Goal: Task Accomplishment & Management: Manage account settings

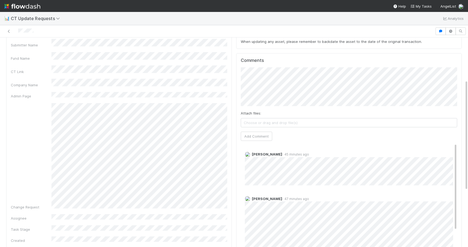
scroll to position [31, 0]
click at [262, 139] on button "Add Comment" at bounding box center [256, 137] width 31 height 9
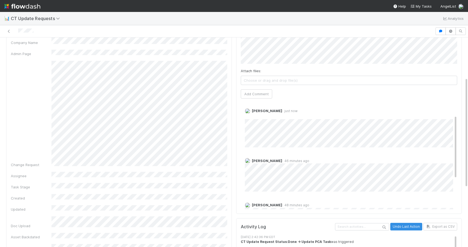
scroll to position [0, 0]
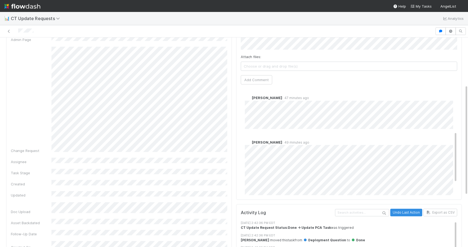
scroll to position [120, 0]
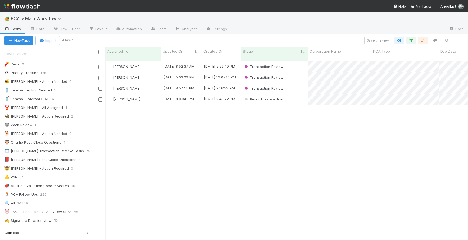
scroll to position [183, 373]
click at [295, 94] on div "Record Transaction" at bounding box center [274, 99] width 67 height 11
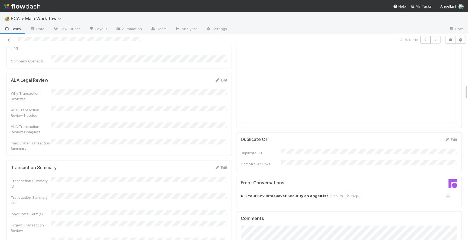
scroll to position [478, 0]
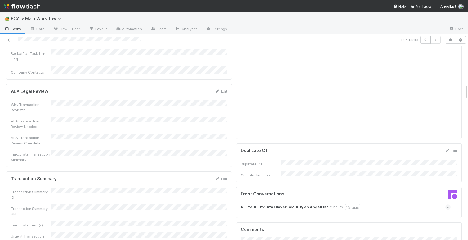
click at [449, 204] on icon at bounding box center [449, 206] width 4 height 5
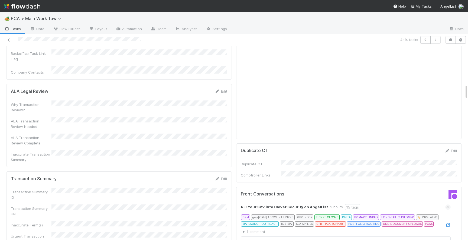
click at [448, 214] on div "CRM grey [CRM] ACCOUNT LINKED GPR INBOX TICKET CLOSED DELTA PRIMARY LINKED LONG…" at bounding box center [348, 221] width 206 height 14
click at [450, 223] on icon at bounding box center [448, 225] width 5 height 4
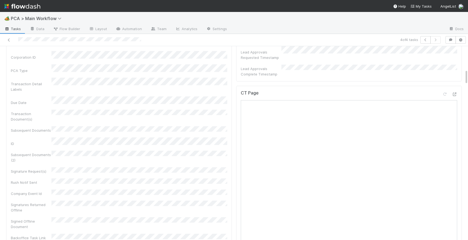
scroll to position [292, 0]
click at [454, 95] on icon at bounding box center [454, 97] width 5 height 4
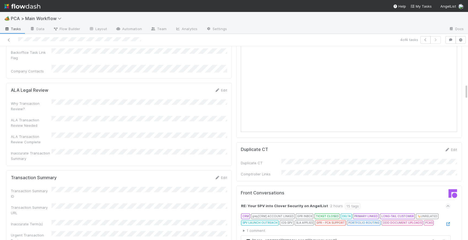
scroll to position [491, 0]
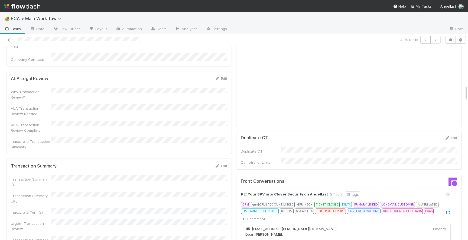
click at [225, 163] on div "Edit" at bounding box center [221, 165] width 13 height 5
click at [225, 163] on link "Edit" at bounding box center [221, 165] width 13 height 4
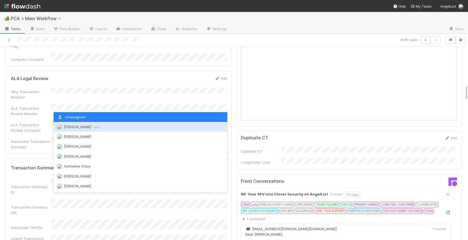
click at [105, 127] on div "[PERSON_NAME] you" at bounding box center [141, 127] width 174 height 10
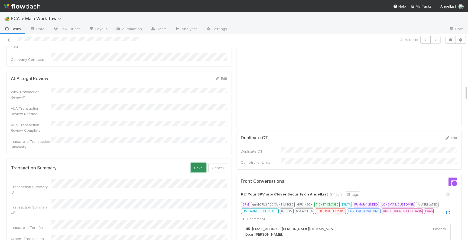
click at [198, 163] on button "Save" at bounding box center [198, 167] width 15 height 9
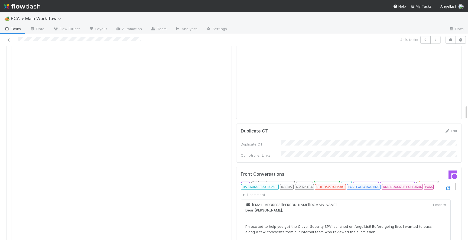
scroll to position [0, 0]
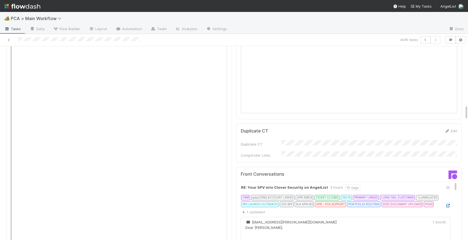
click at [450, 204] on icon at bounding box center [448, 206] width 5 height 4
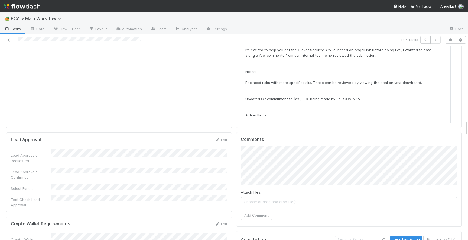
scroll to position [940, 0]
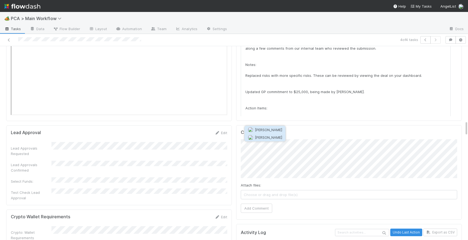
click at [272, 136] on span "[PERSON_NAME]" at bounding box center [268, 137] width 27 height 4
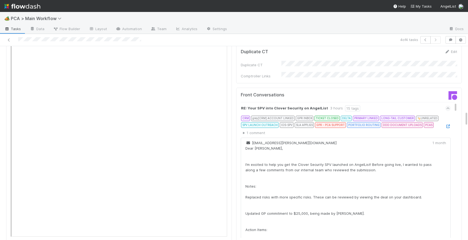
scroll to position [817, 0]
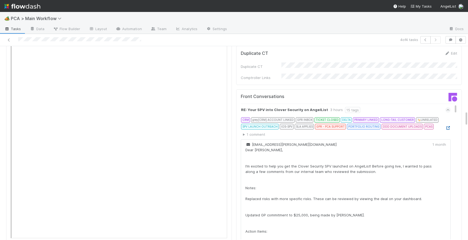
click at [449, 126] on icon at bounding box center [448, 128] width 5 height 4
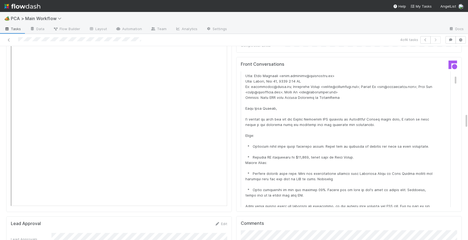
scroll to position [930, 0]
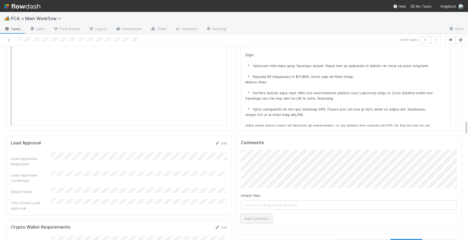
click at [261, 214] on button "Add Comment" at bounding box center [256, 218] width 31 height 9
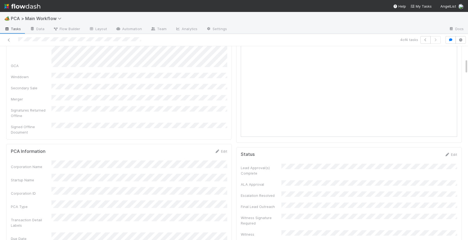
scroll to position [0, 0]
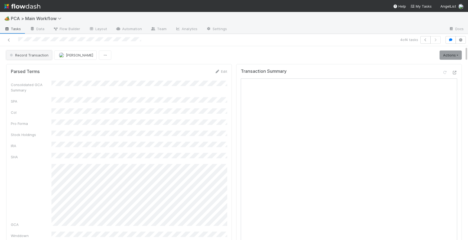
click at [35, 58] on button "Record Transaction" at bounding box center [29, 54] width 46 height 9
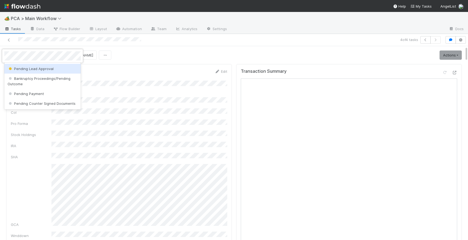
click at [36, 67] on span "Pending Lead Approval" at bounding box center [31, 68] width 46 height 4
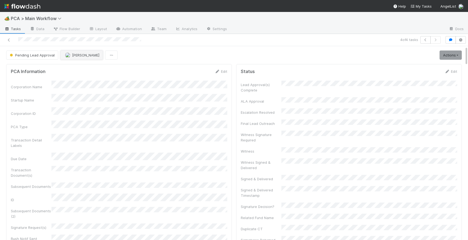
click at [75, 56] on span "[PERSON_NAME]" at bounding box center [85, 55] width 27 height 4
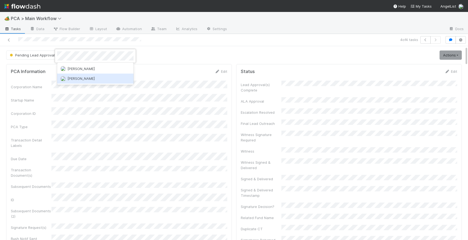
click at [82, 78] on span "[PERSON_NAME]" at bounding box center [80, 78] width 27 height 4
click at [9, 39] on icon at bounding box center [8, 40] width 5 height 4
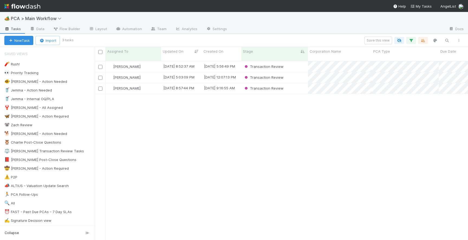
scroll to position [0, 0]
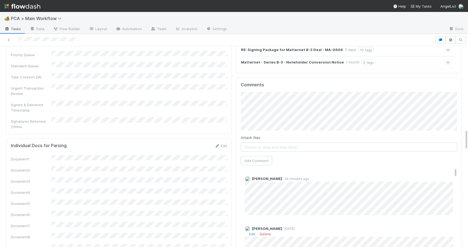
scroll to position [795, 0]
click at [268, 99] on span "[PERSON_NAME]" at bounding box center [268, 99] width 27 height 4
click at [245, 157] on button "Add Comment" at bounding box center [256, 161] width 31 height 9
